Goal: Task Accomplishment & Management: Use online tool/utility

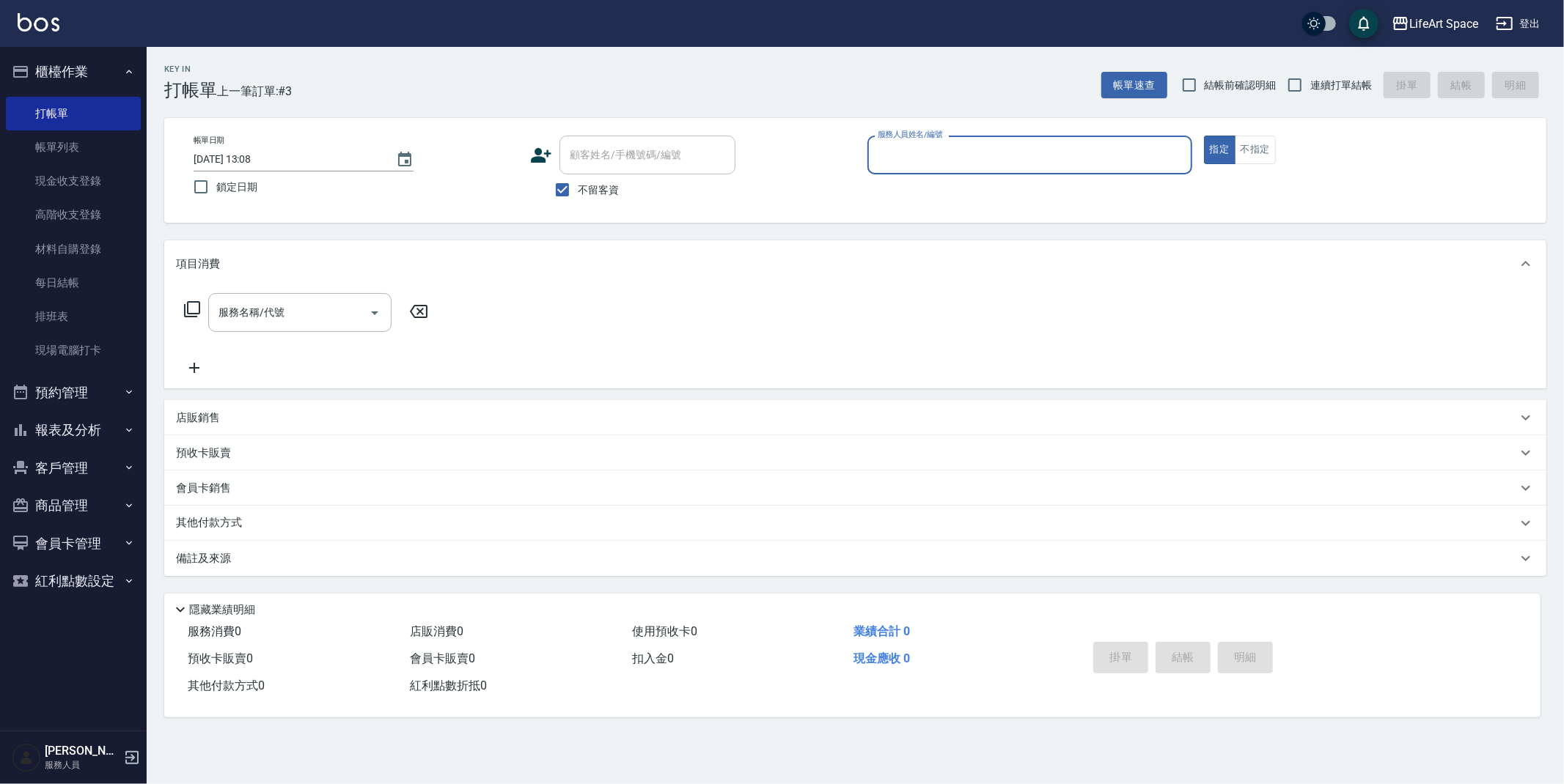
drag, startPoint x: 45, startPoint y: 459, endPoint x: 56, endPoint y: 452, distance: 13.0
click at [45, 459] on button "客戶管理" at bounding box center [73, 468] width 135 height 38
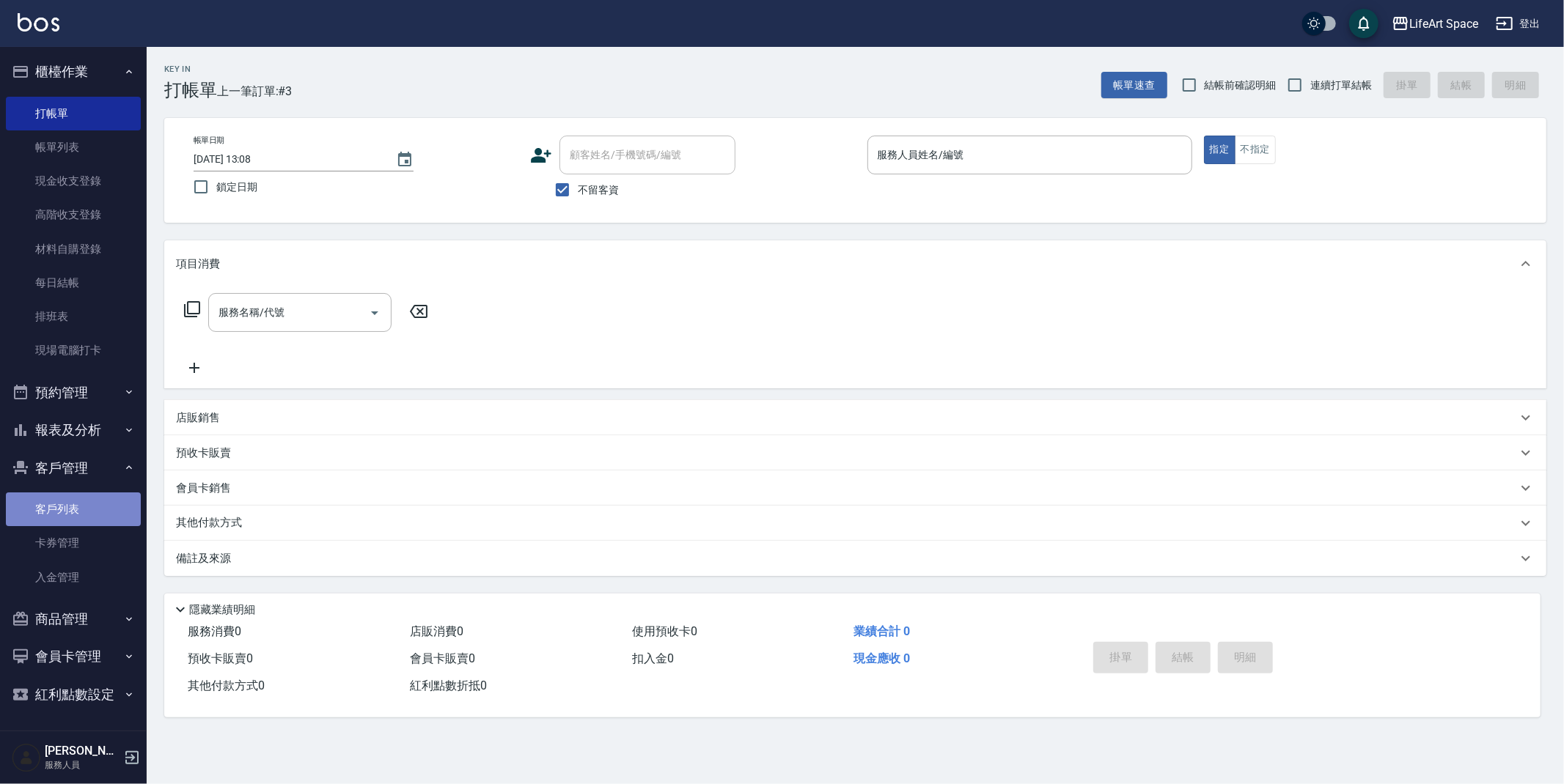
click at [109, 508] on link "客戶列表" at bounding box center [73, 509] width 135 height 34
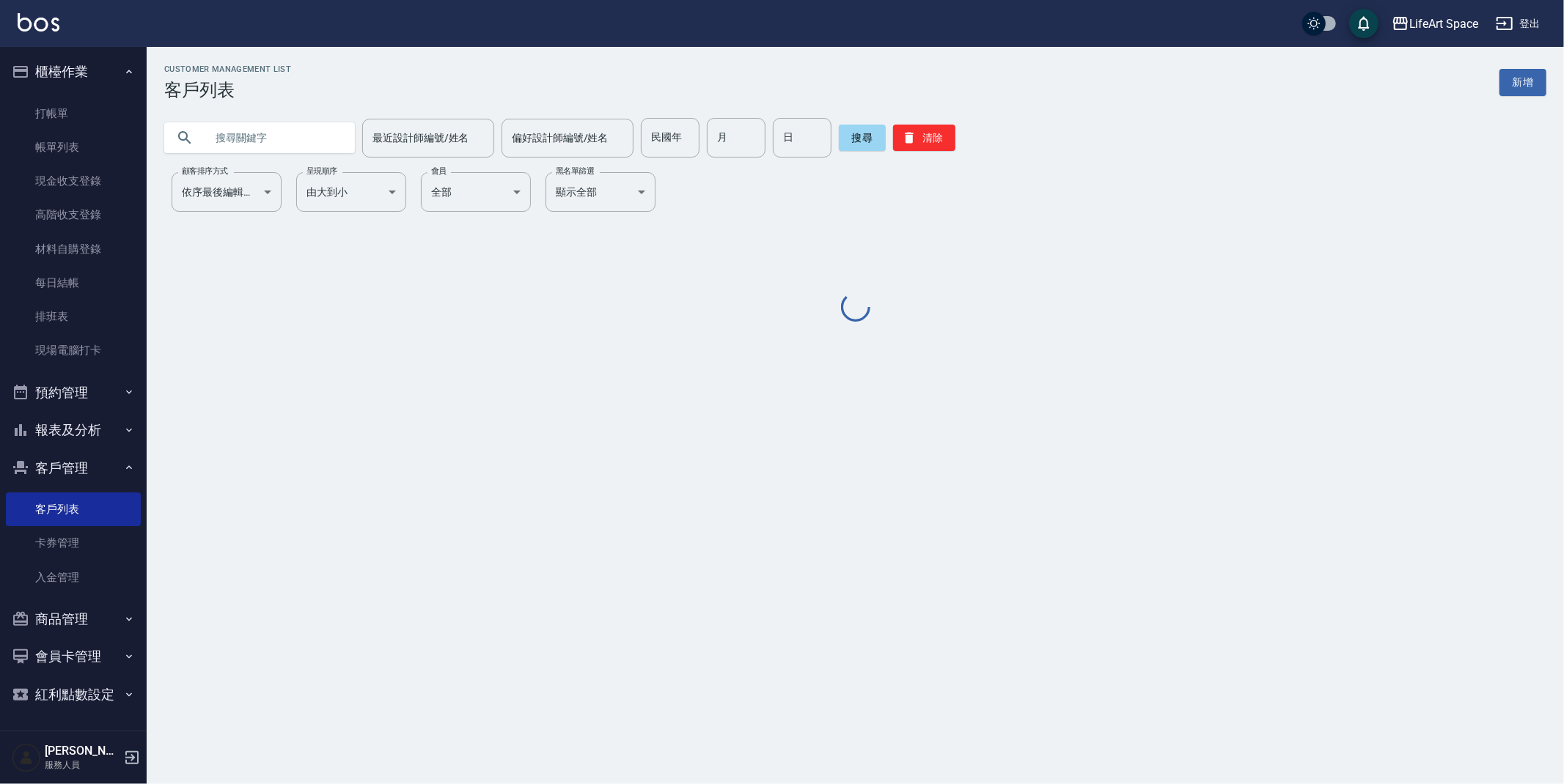
click at [298, 136] on input "text" at bounding box center [274, 138] width 138 height 40
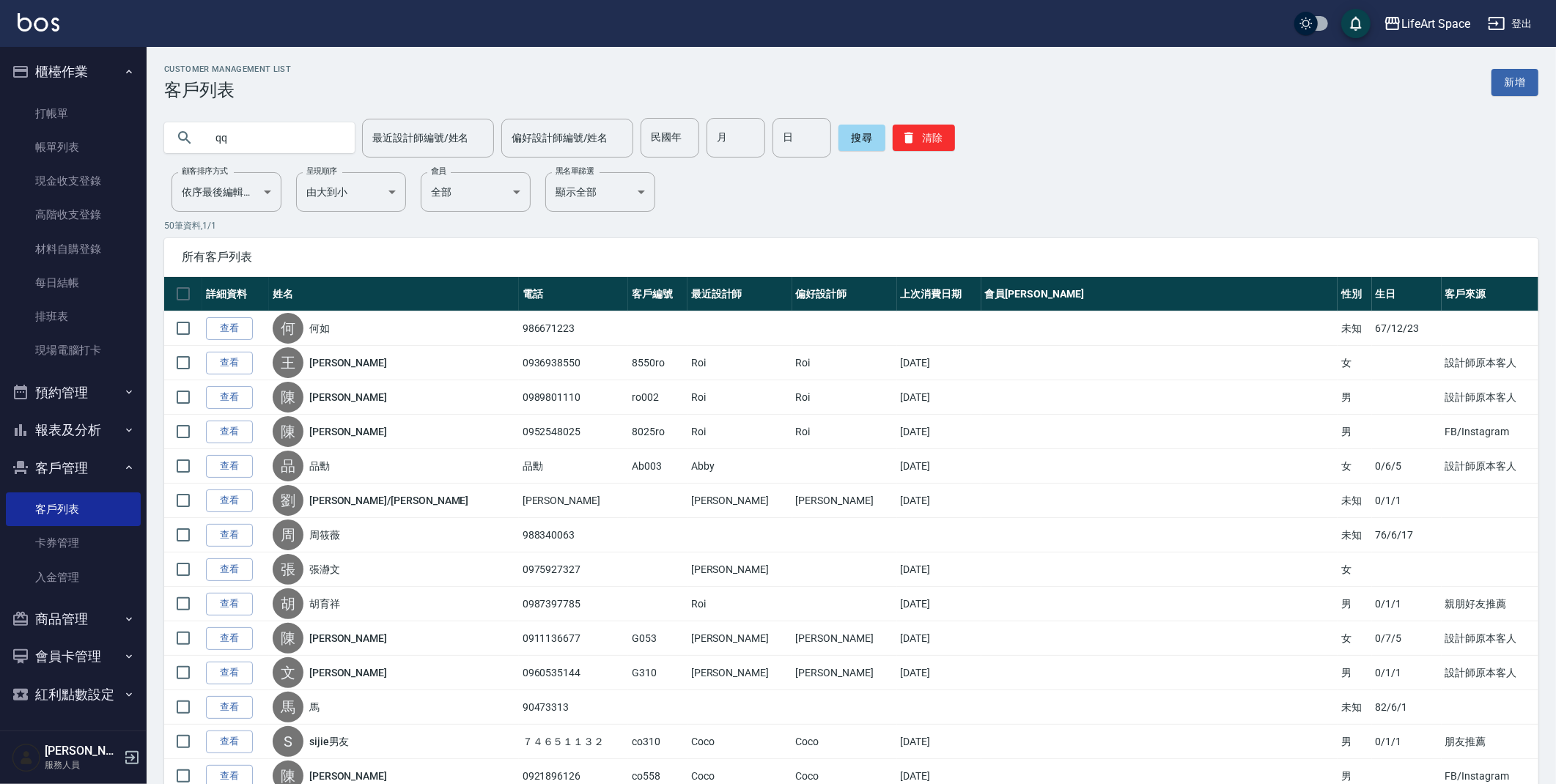
type input "q"
type input "平"
type input "co111"
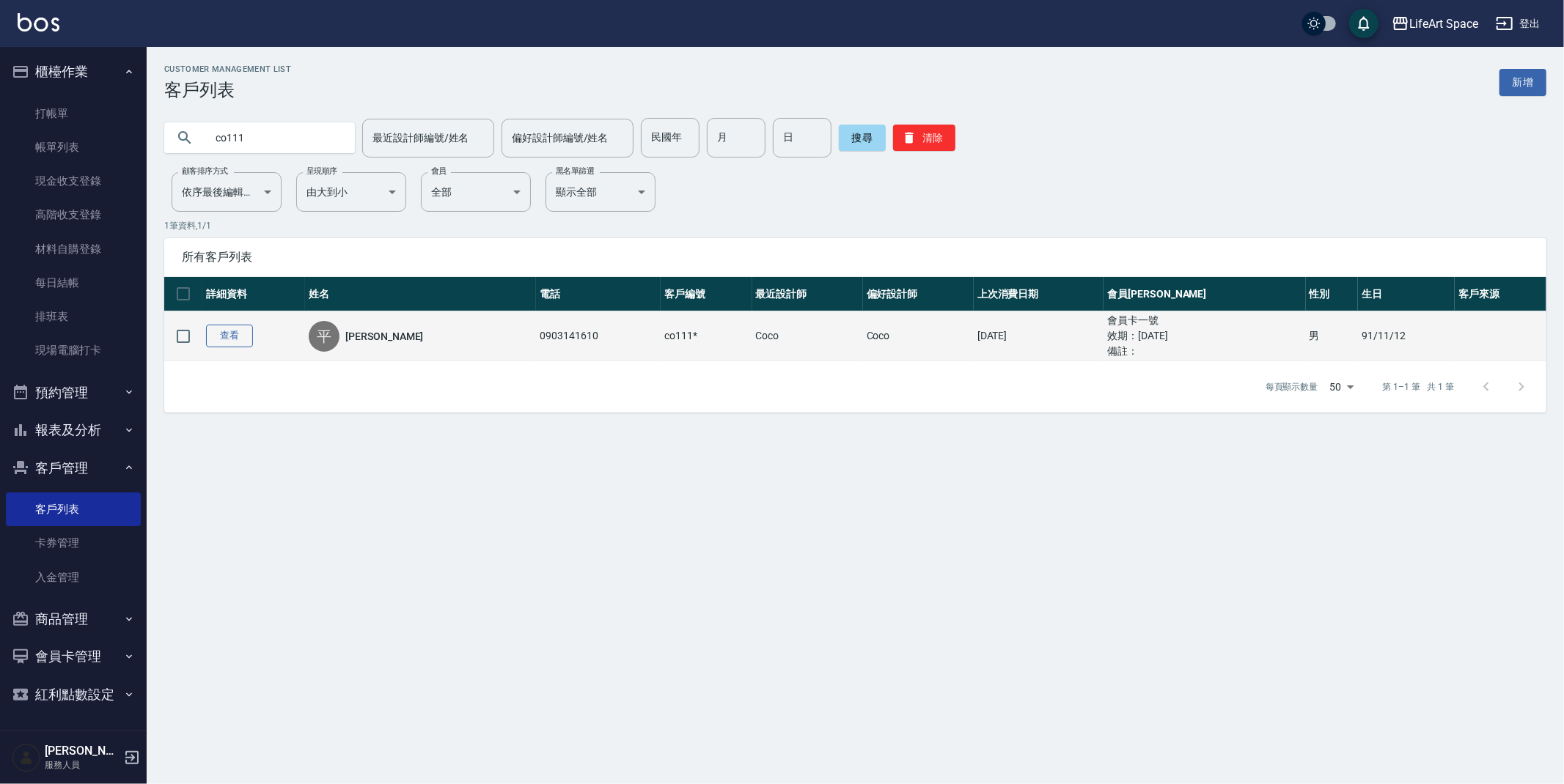
click at [239, 337] on link "查看" at bounding box center [229, 336] width 47 height 23
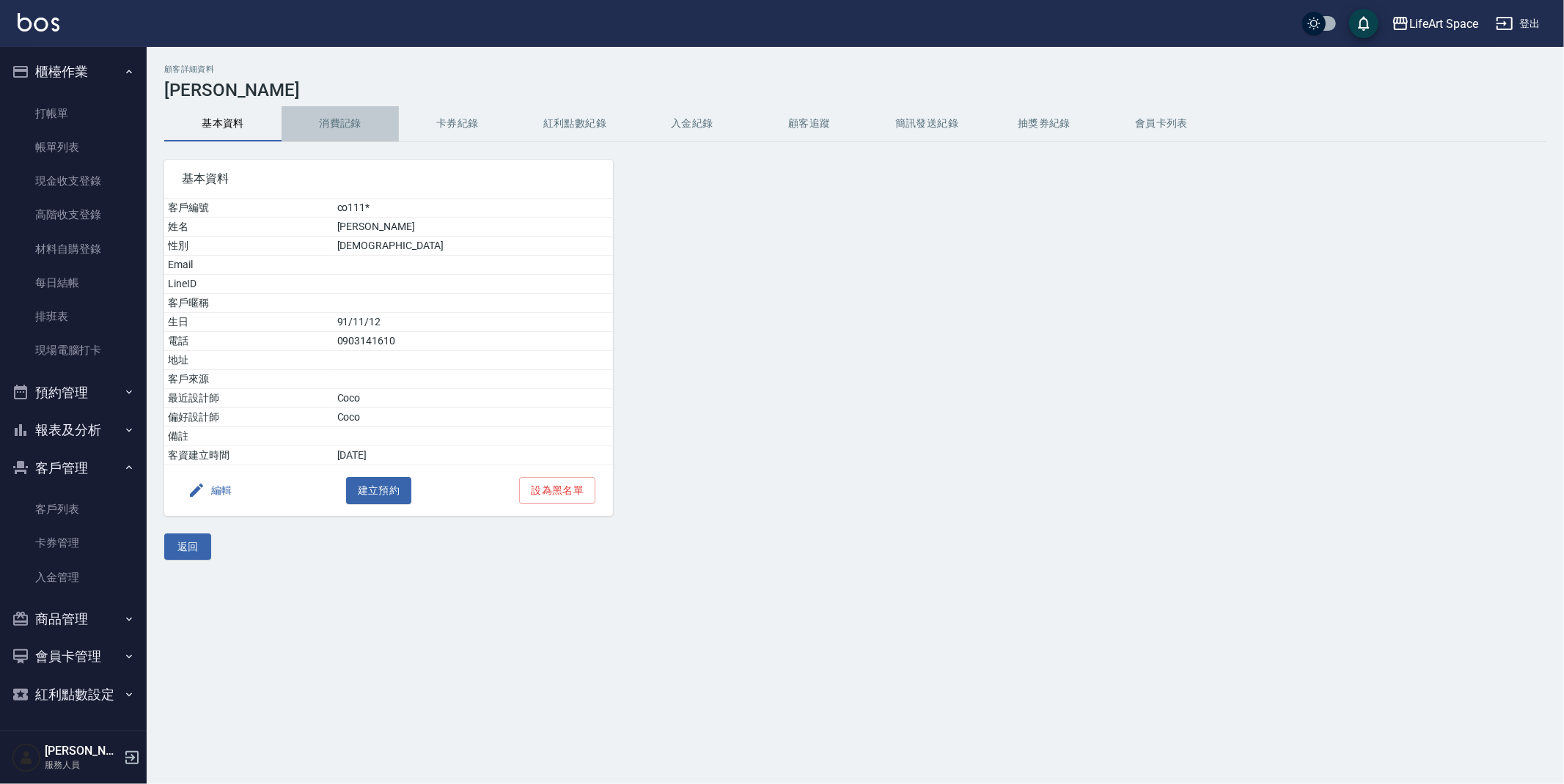
click at [346, 124] on button "消費記錄" at bounding box center [341, 124] width 118 height 35
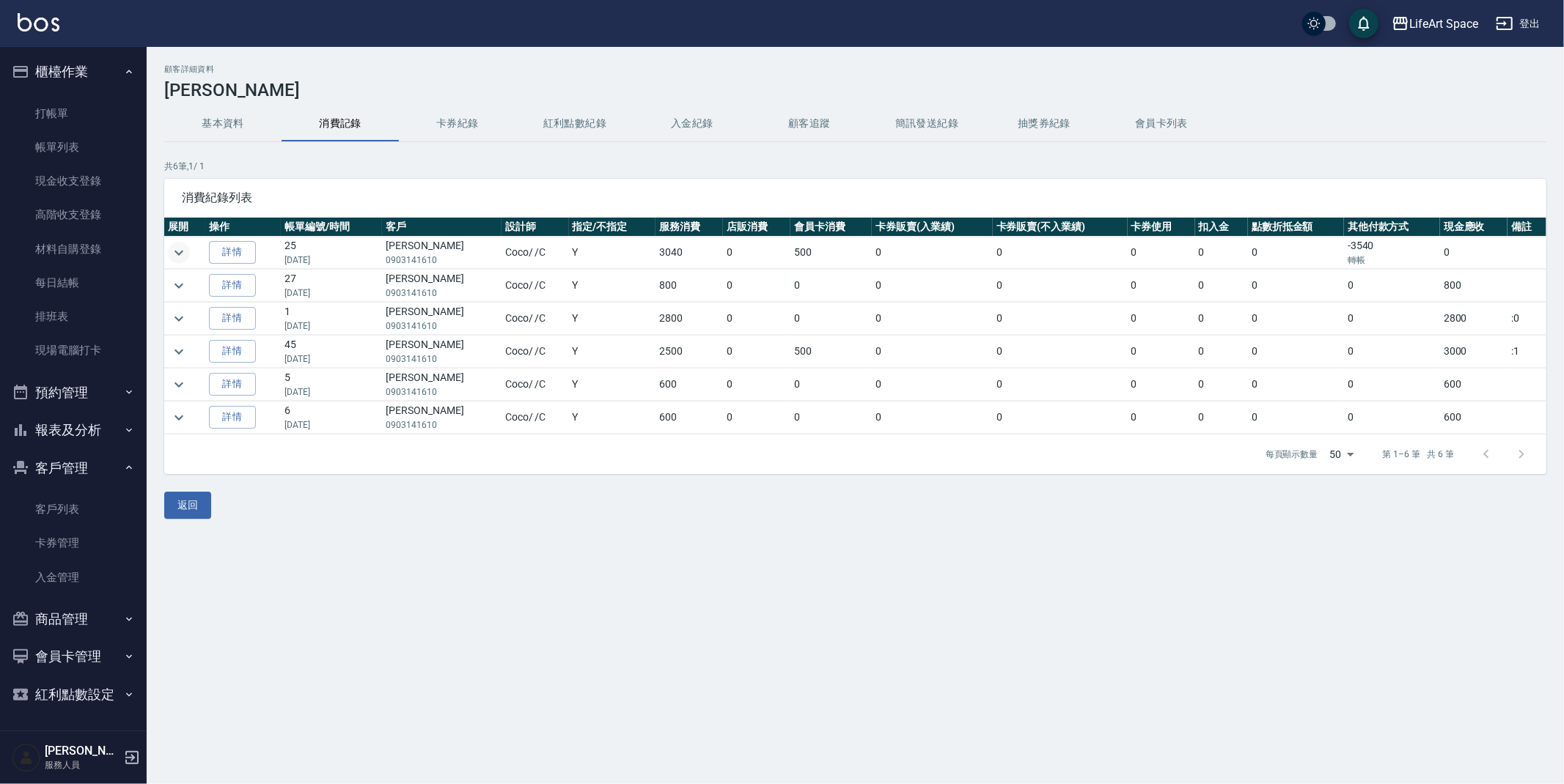
click at [187, 252] on icon "expand row" at bounding box center [179, 252] width 17 height 17
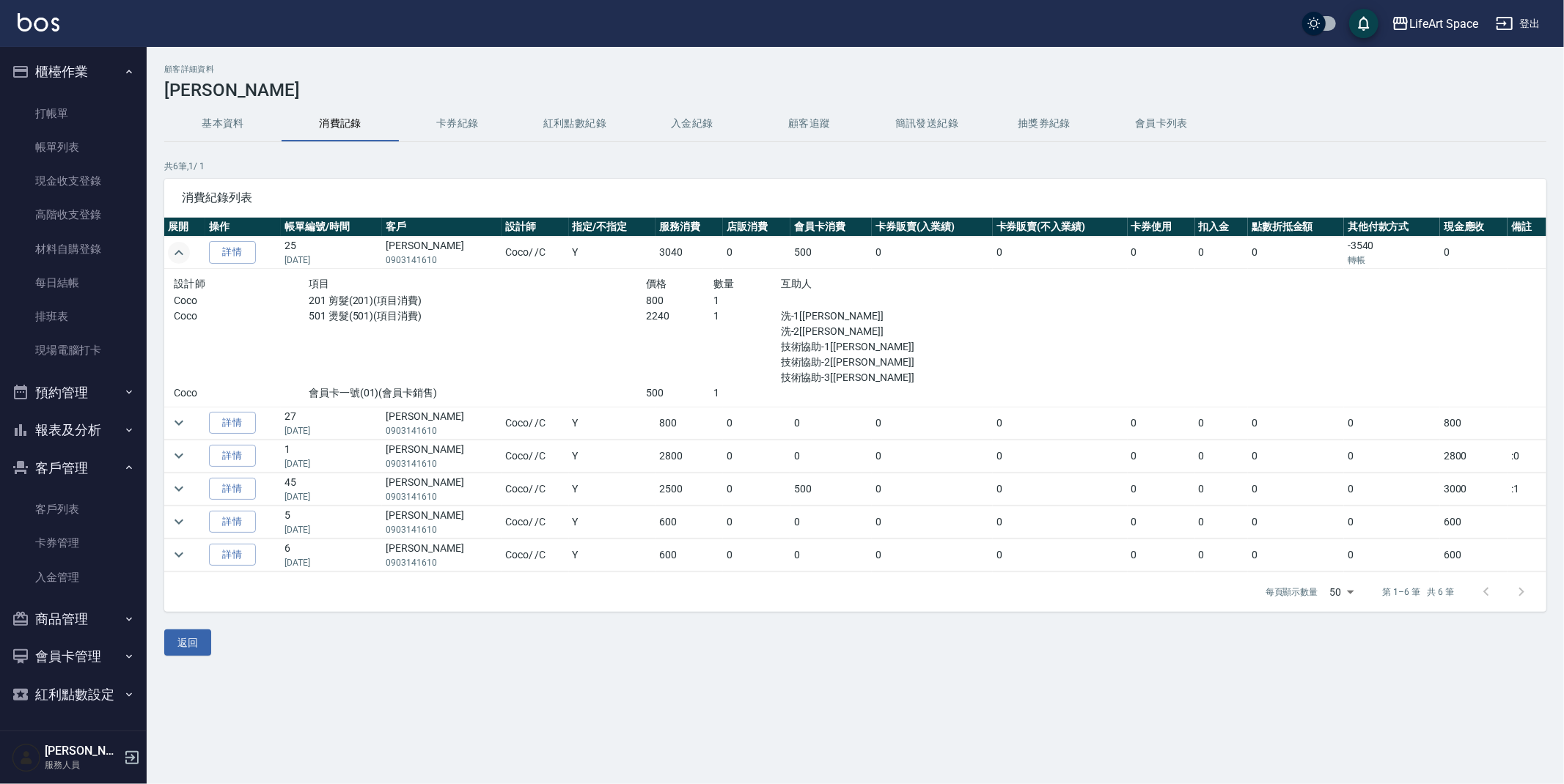
click at [200, 121] on button "基本資料" at bounding box center [223, 124] width 118 height 35
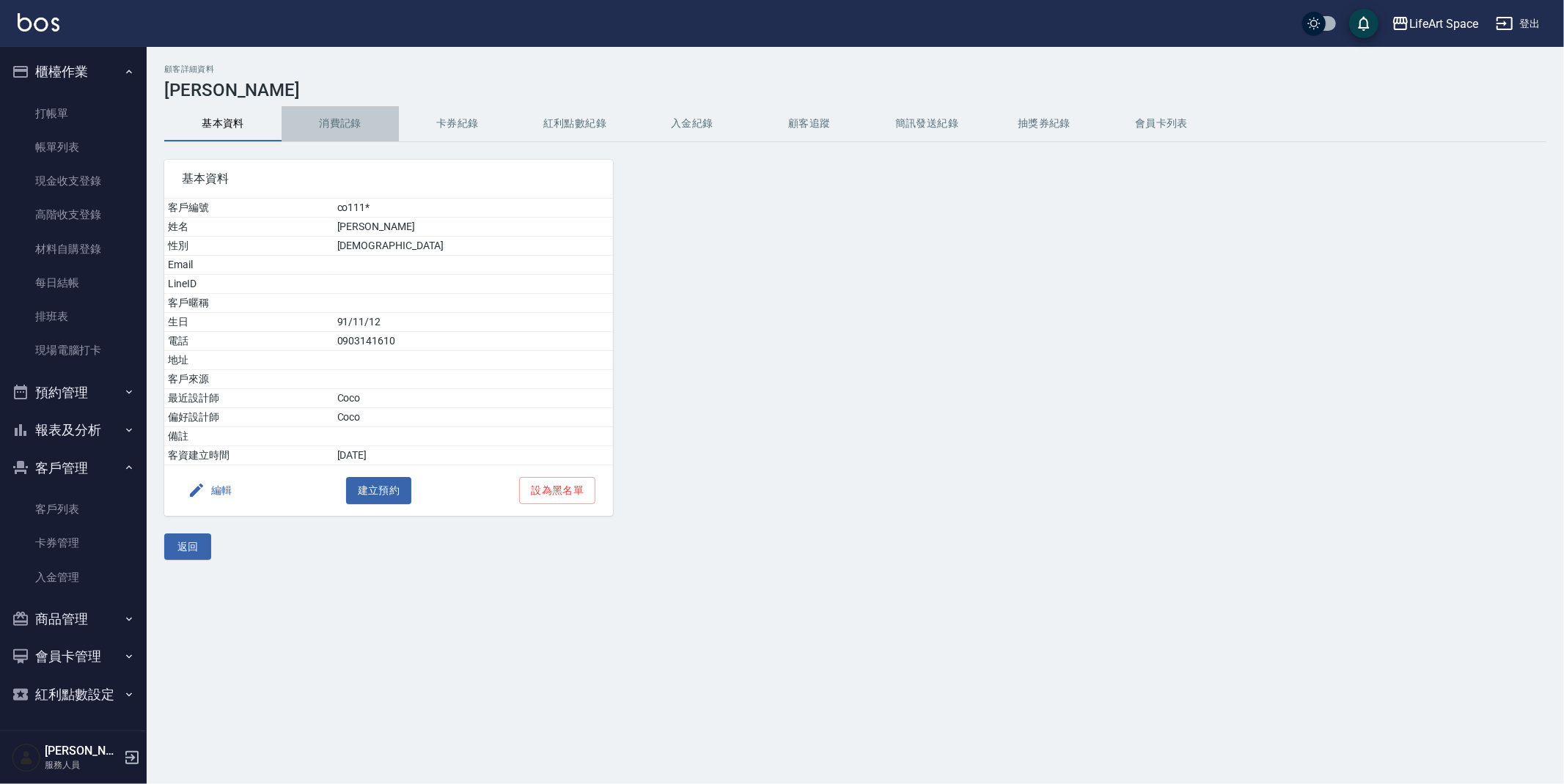
click at [358, 139] on button "消費記錄" at bounding box center [341, 124] width 118 height 35
